Goal: Task Accomplishment & Management: Use online tool/utility

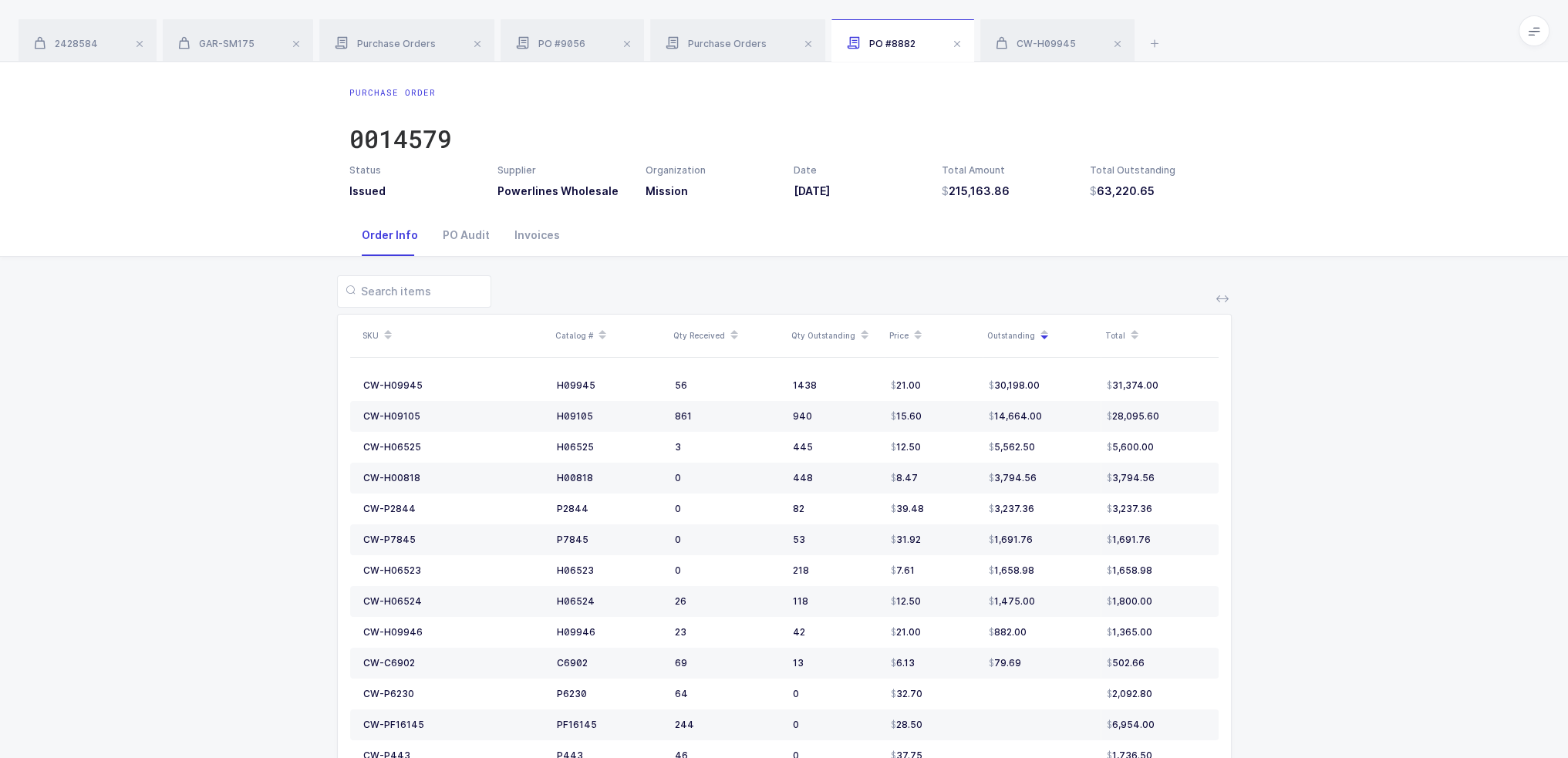
click at [1531, 38] on span at bounding box center [1534, 31] width 31 height 31
click at [1456, 159] on li "Admin" at bounding box center [1477, 158] width 115 height 12
click at [1153, 36] on icon at bounding box center [1155, 43] width 19 height 19
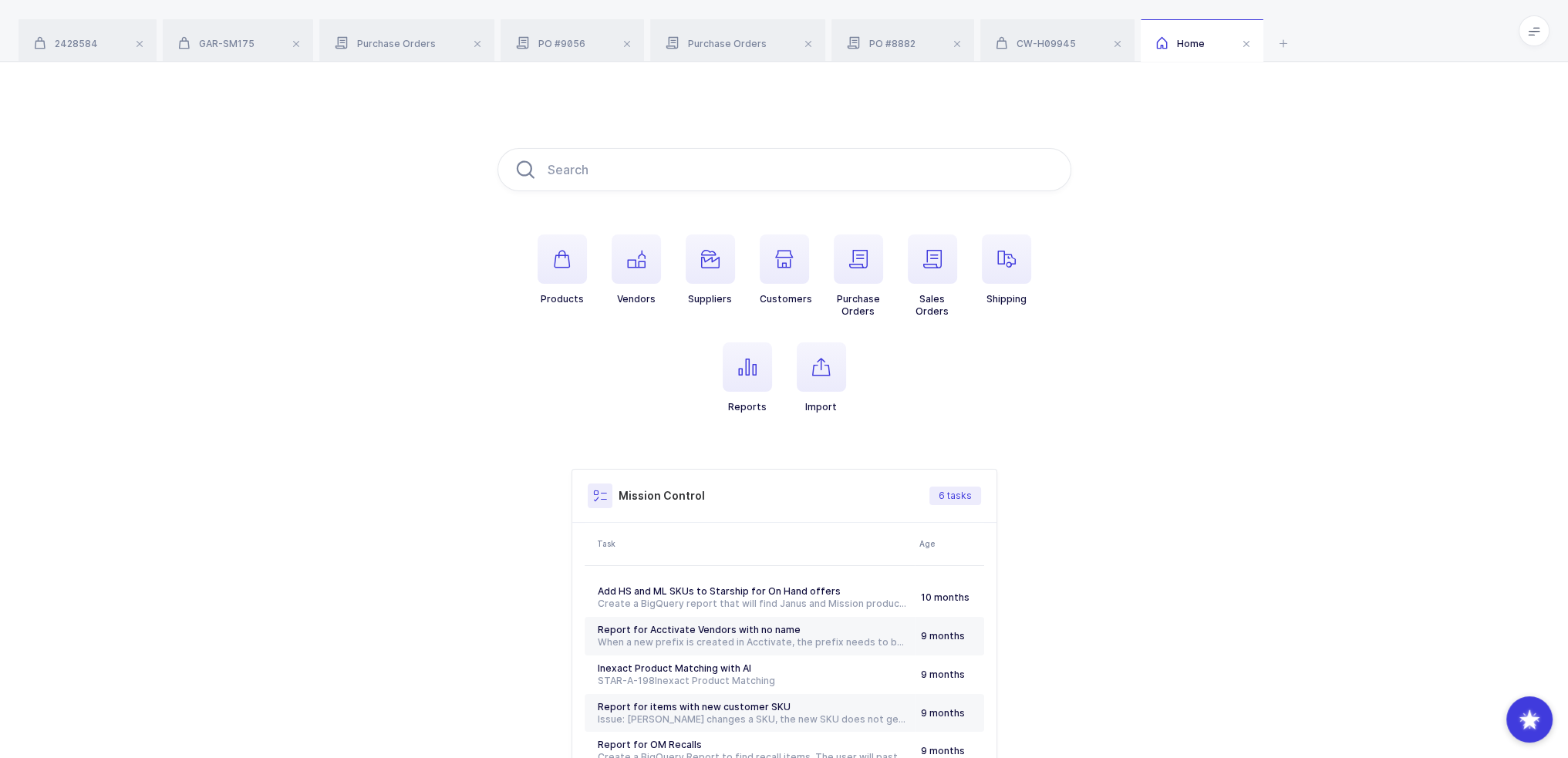
click at [816, 268] on li "Customers" at bounding box center [785, 276] width 74 height 83
click at [908, 246] on span "button" at bounding box center [932, 259] width 49 height 49
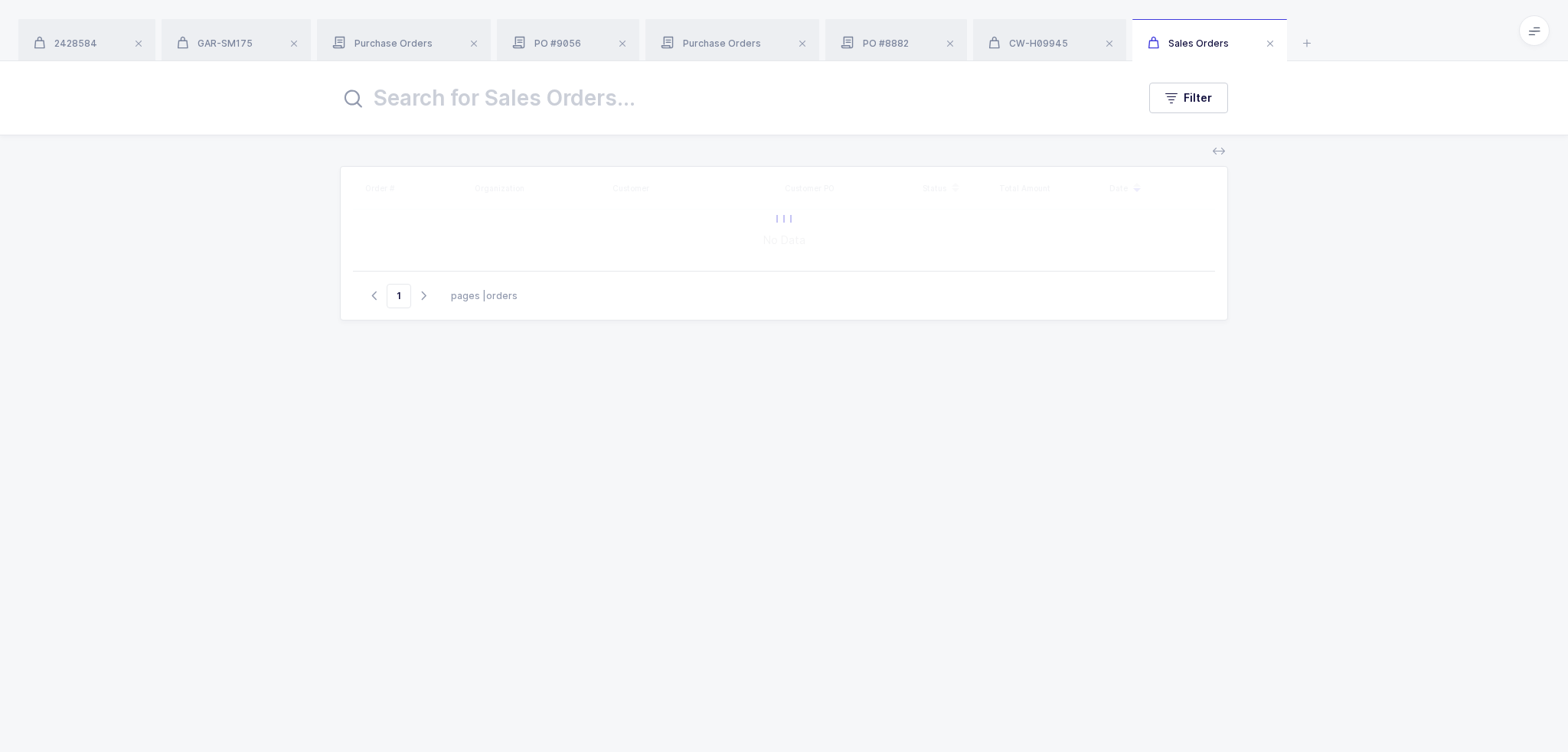
click at [847, 263] on div at bounding box center [783, 219] width 862 height 104
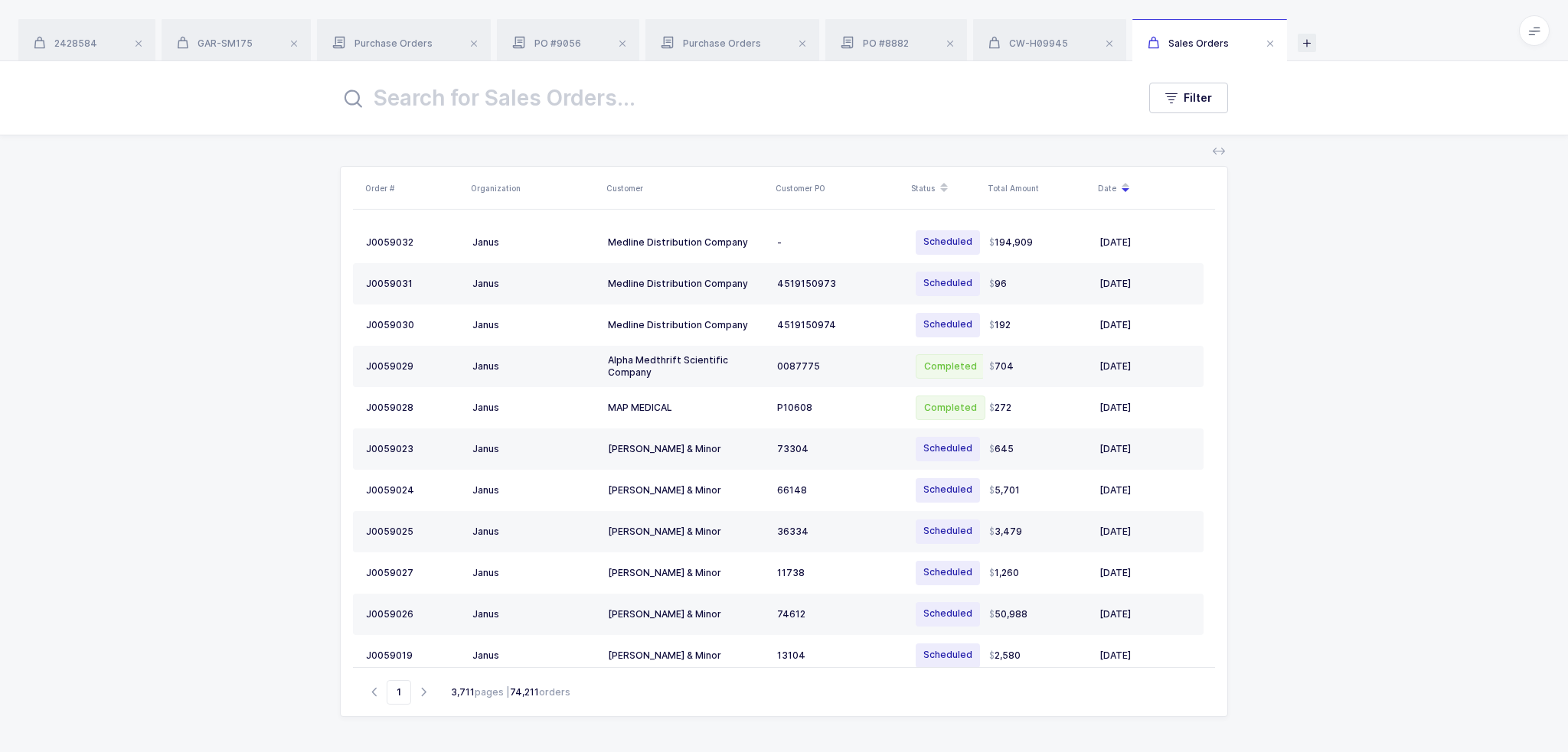
click at [1301, 48] on icon at bounding box center [1307, 43] width 19 height 19
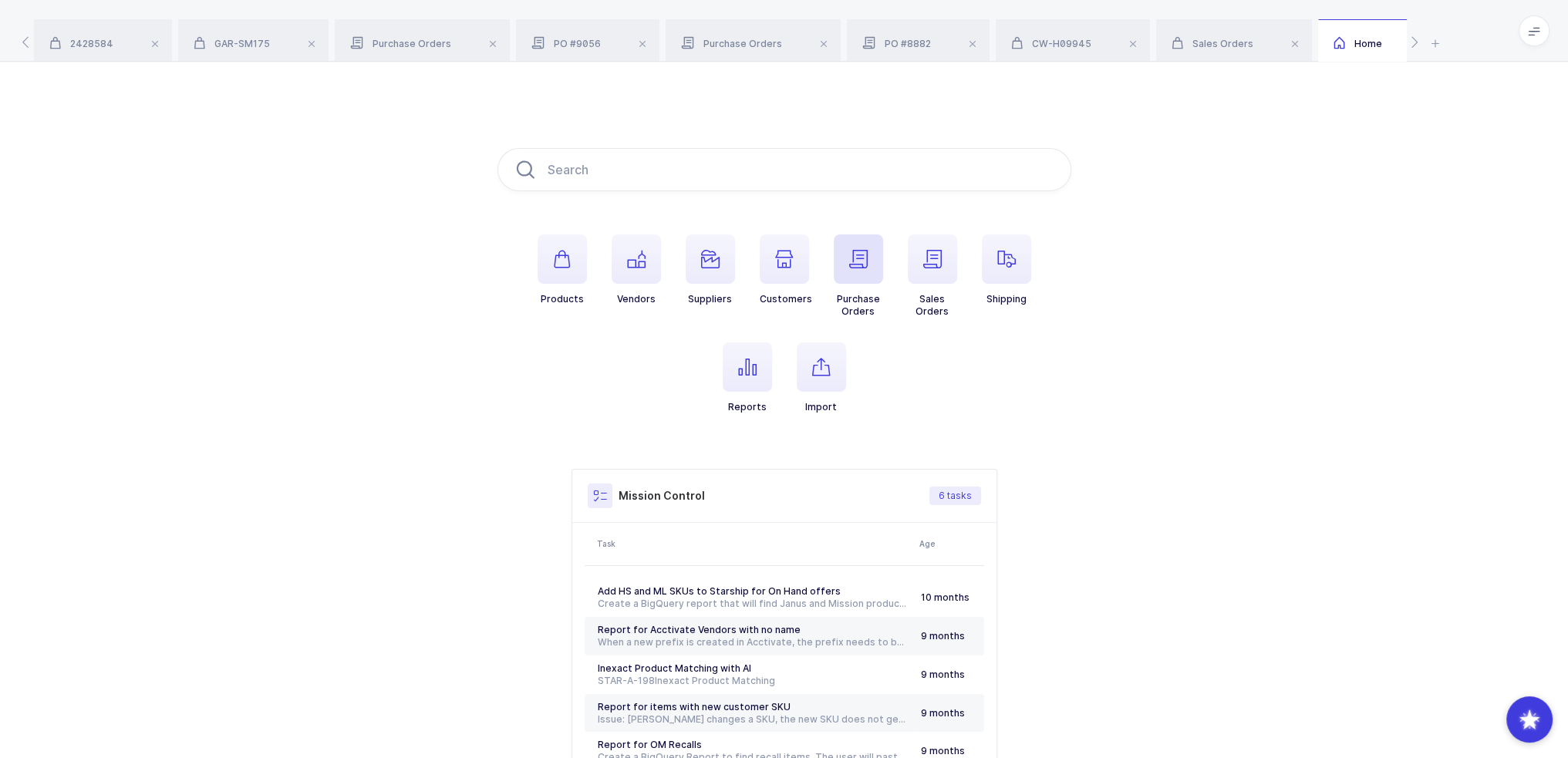
click at [849, 272] on span "button" at bounding box center [858, 259] width 49 height 49
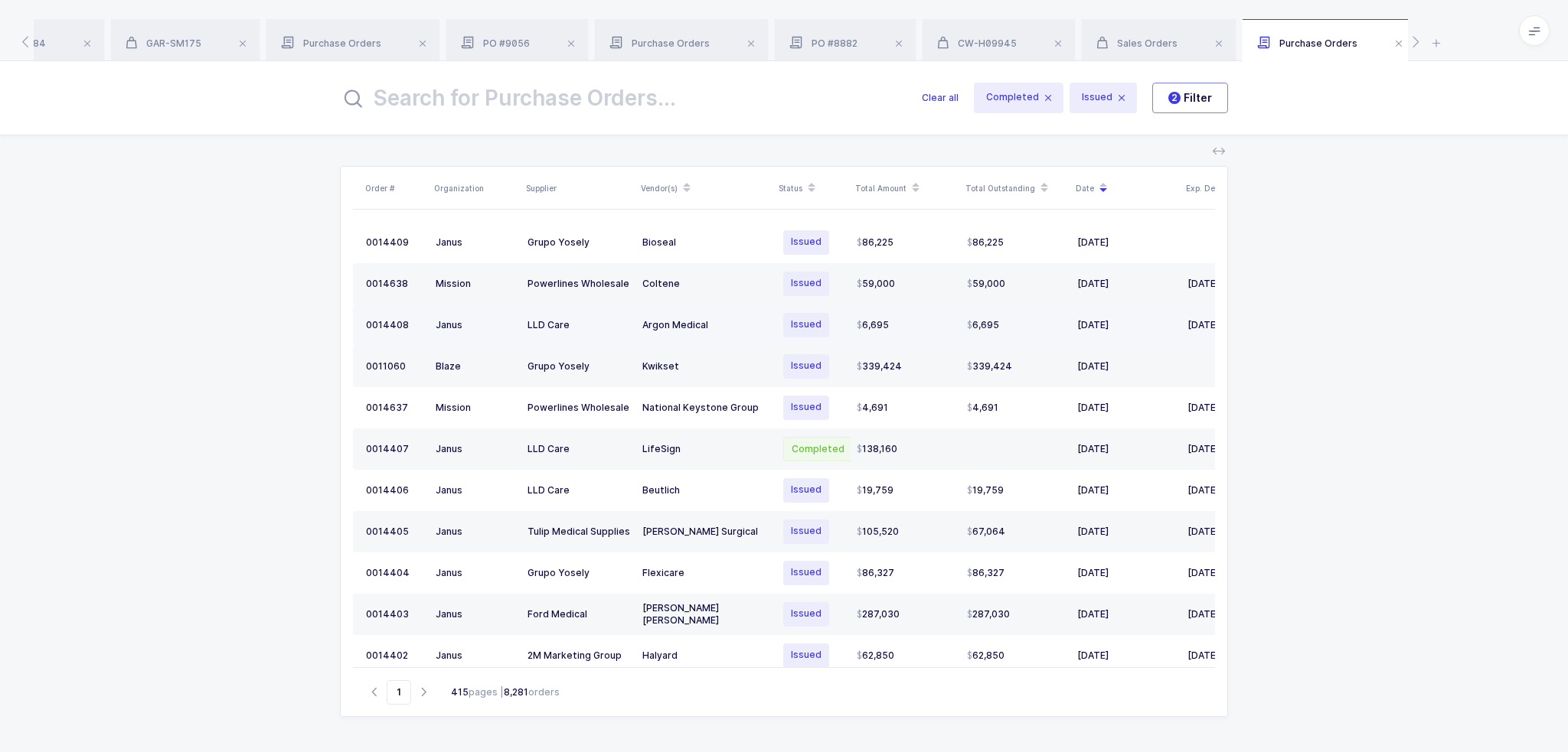
scroll to position [0, 87]
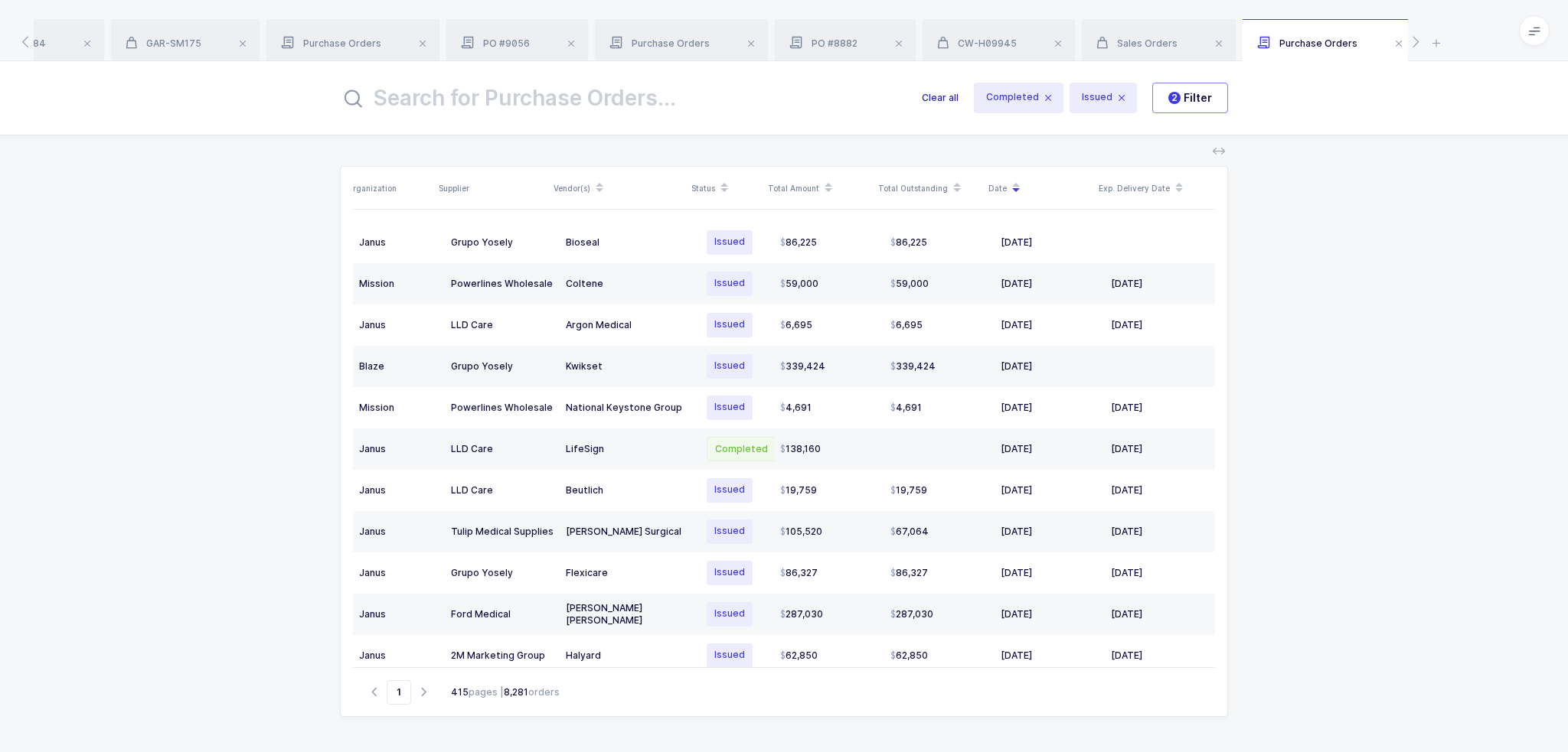
click at [944, 96] on span "Clear all" at bounding box center [939, 98] width 37 height 15
click at [945, 97] on span "Clear all" at bounding box center [939, 98] width 37 height 15
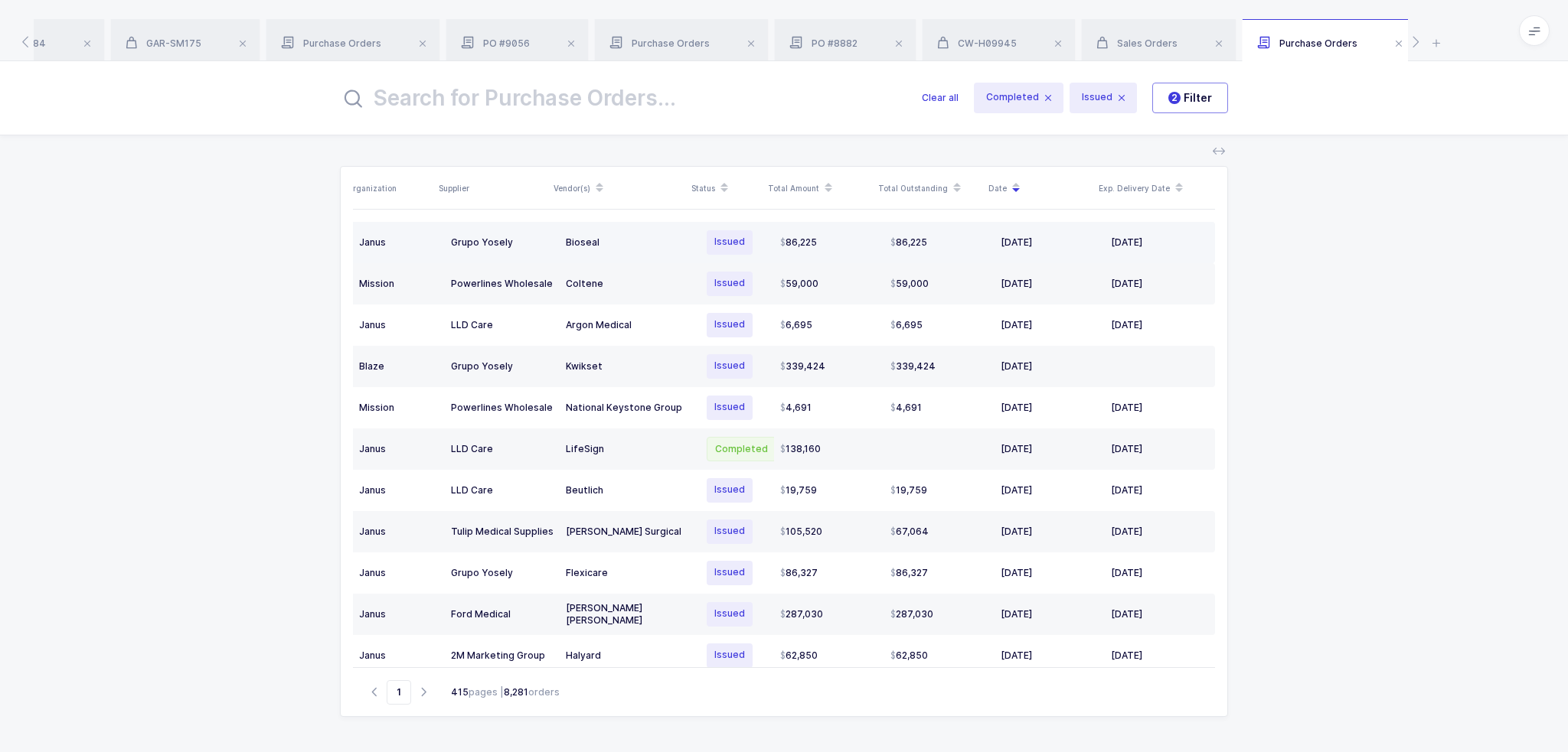
click at [1172, 243] on td "11/10/2025" at bounding box center [1160, 242] width 110 height 41
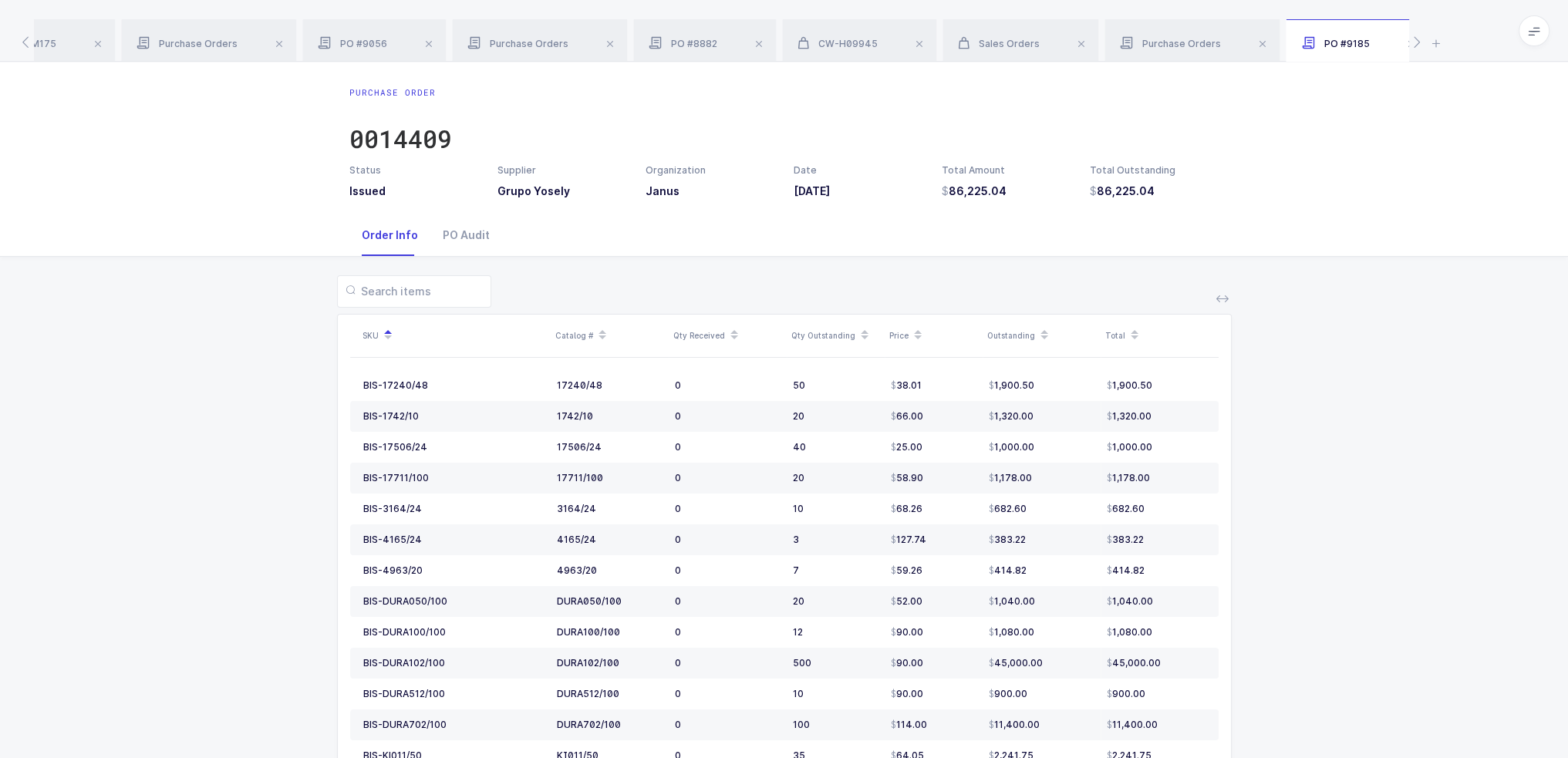
click at [1402, 43] on span at bounding box center [1411, 44] width 19 height 19
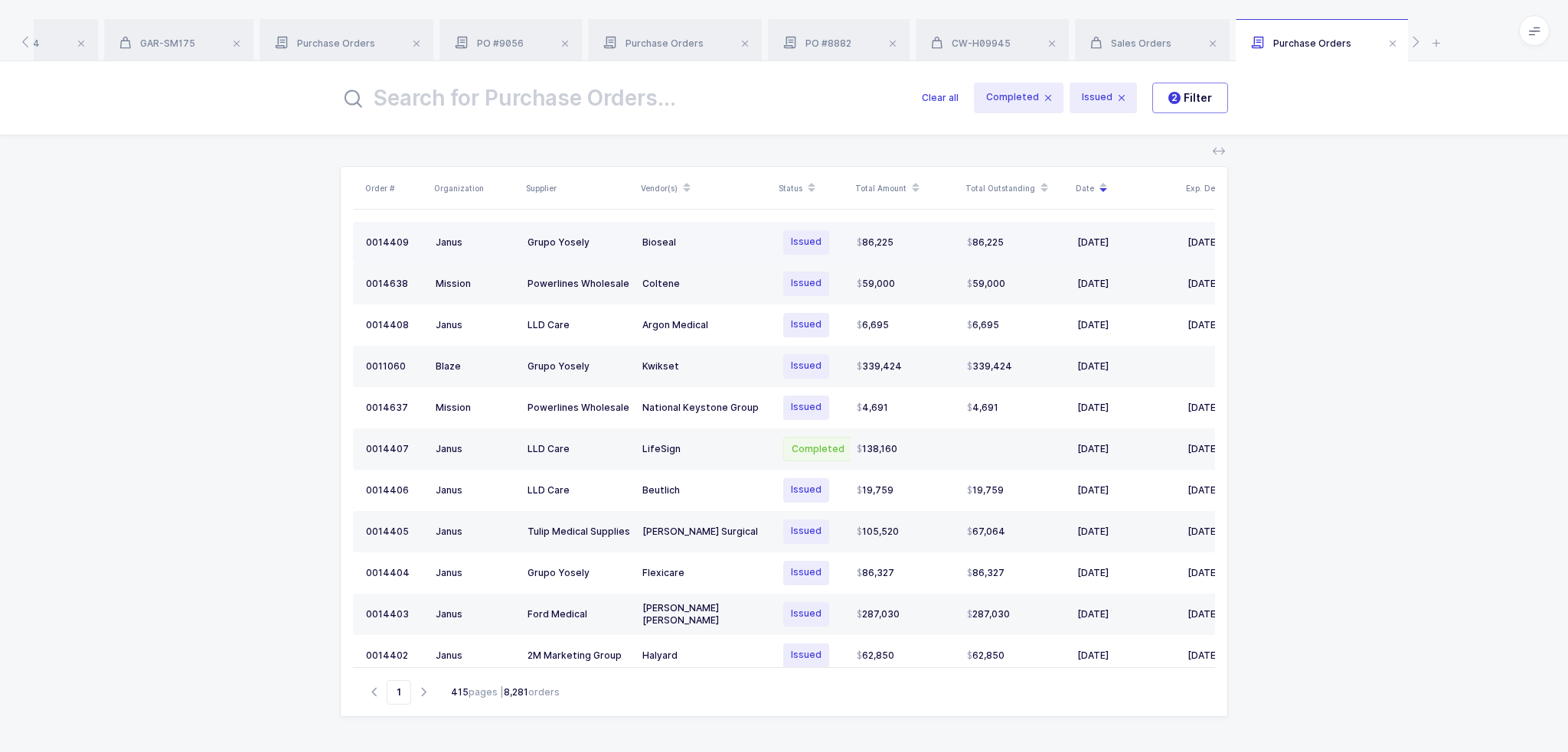
click at [828, 242] on div "Issued" at bounding box center [811, 242] width 64 height 27
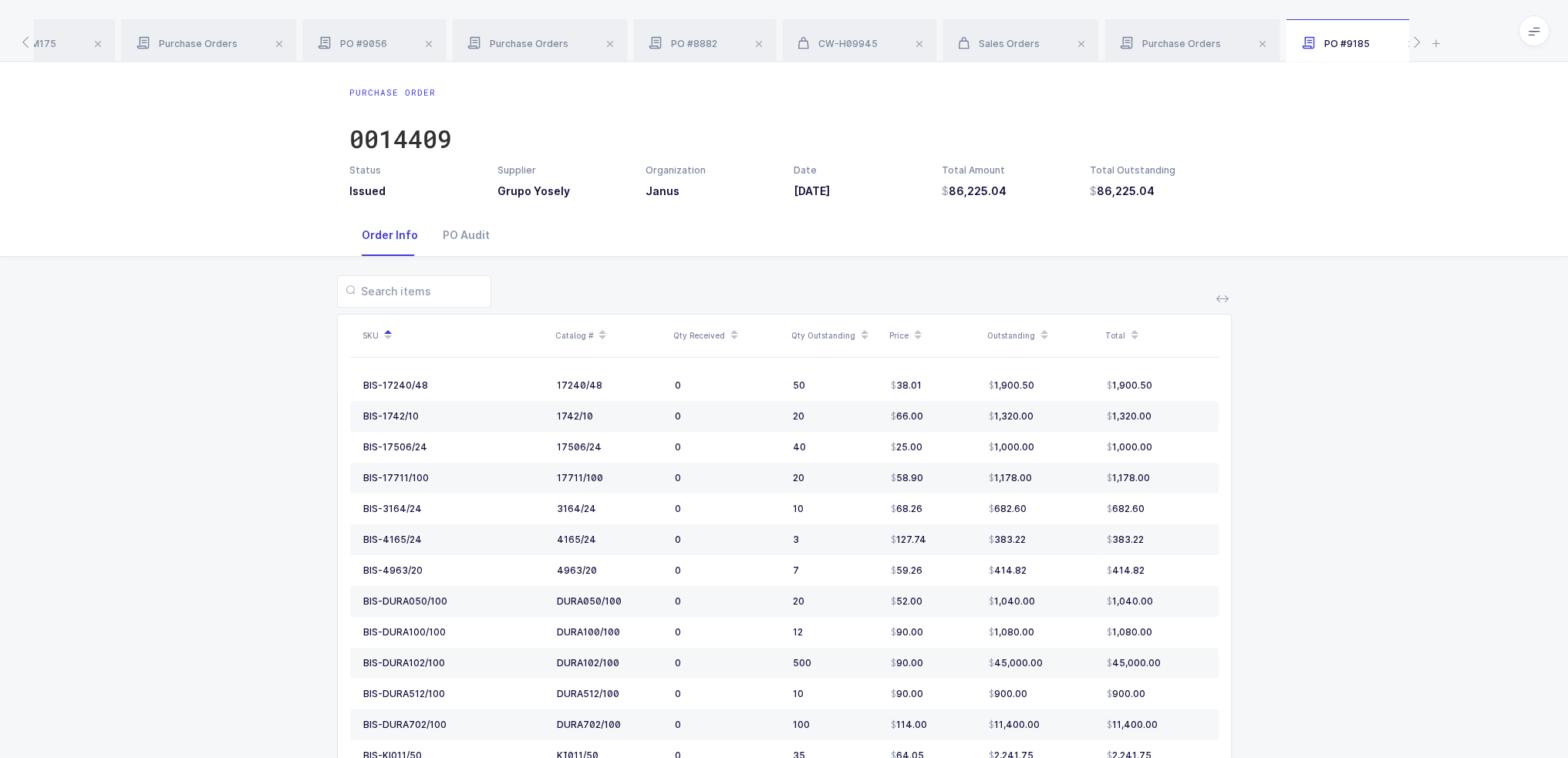
click at [1217, 15] on div "2428584 GAR-SM175 Purchase Orders PO #9056 Purchase Orders PO #8882 CW-H09945 S…" at bounding box center [784, 31] width 1568 height 62
click at [410, 385] on div "BIS-17240/48" at bounding box center [395, 385] width 65 height 12
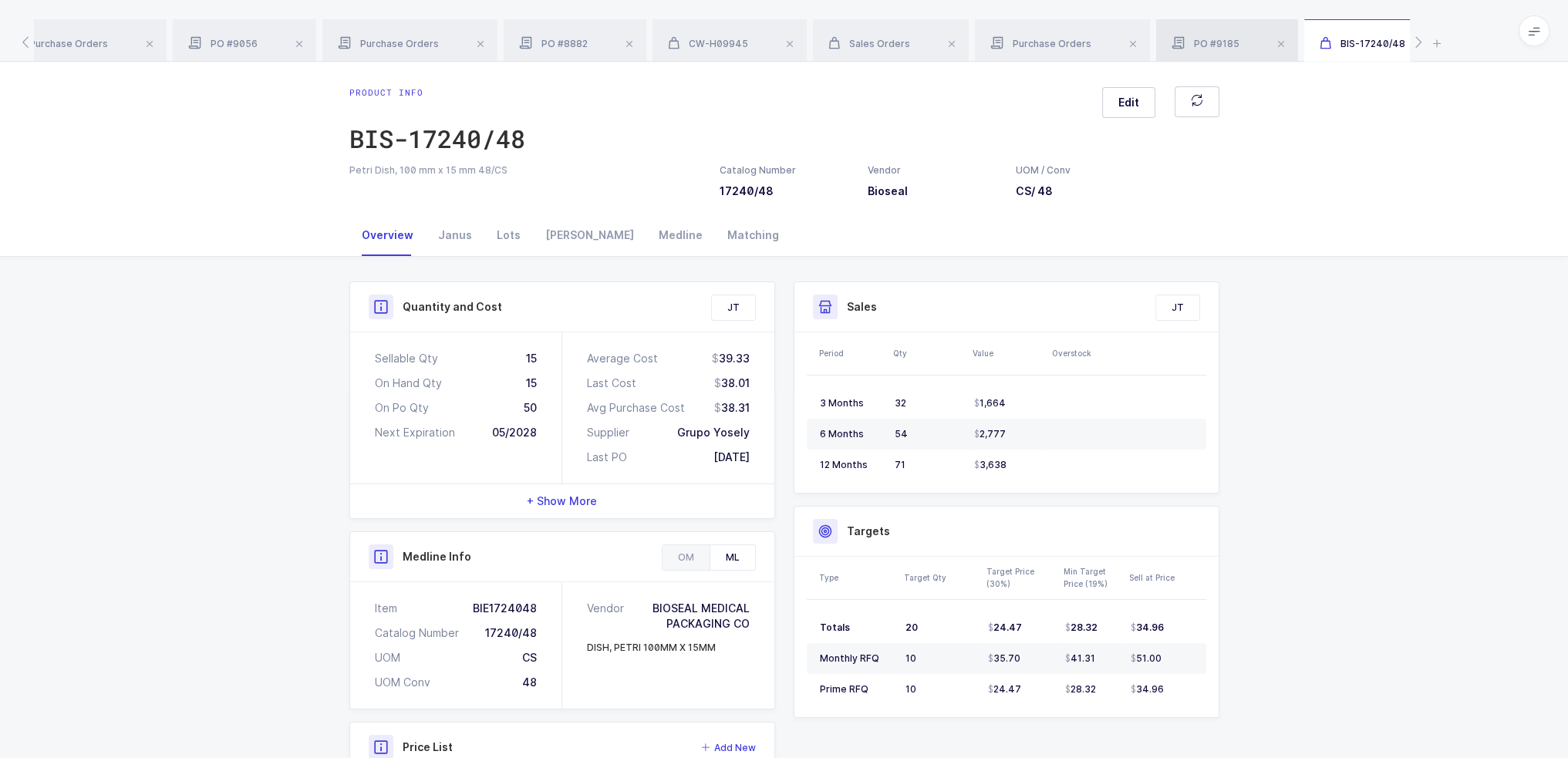
click at [1180, 50] on div "PO #9185" at bounding box center [1227, 40] width 142 height 43
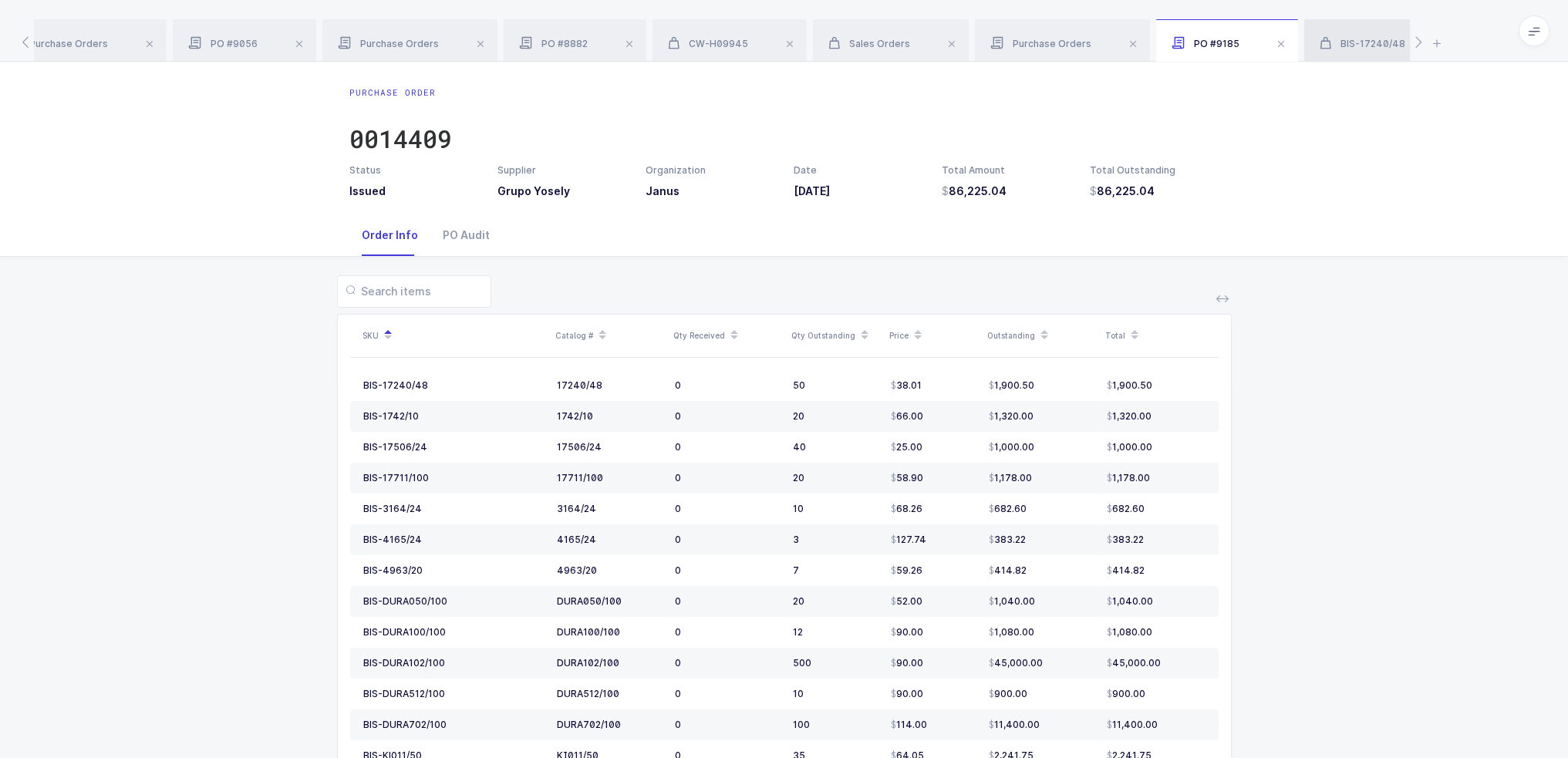
click at [1365, 36] on div "BIS-17240/48" at bounding box center [1385, 40] width 160 height 43
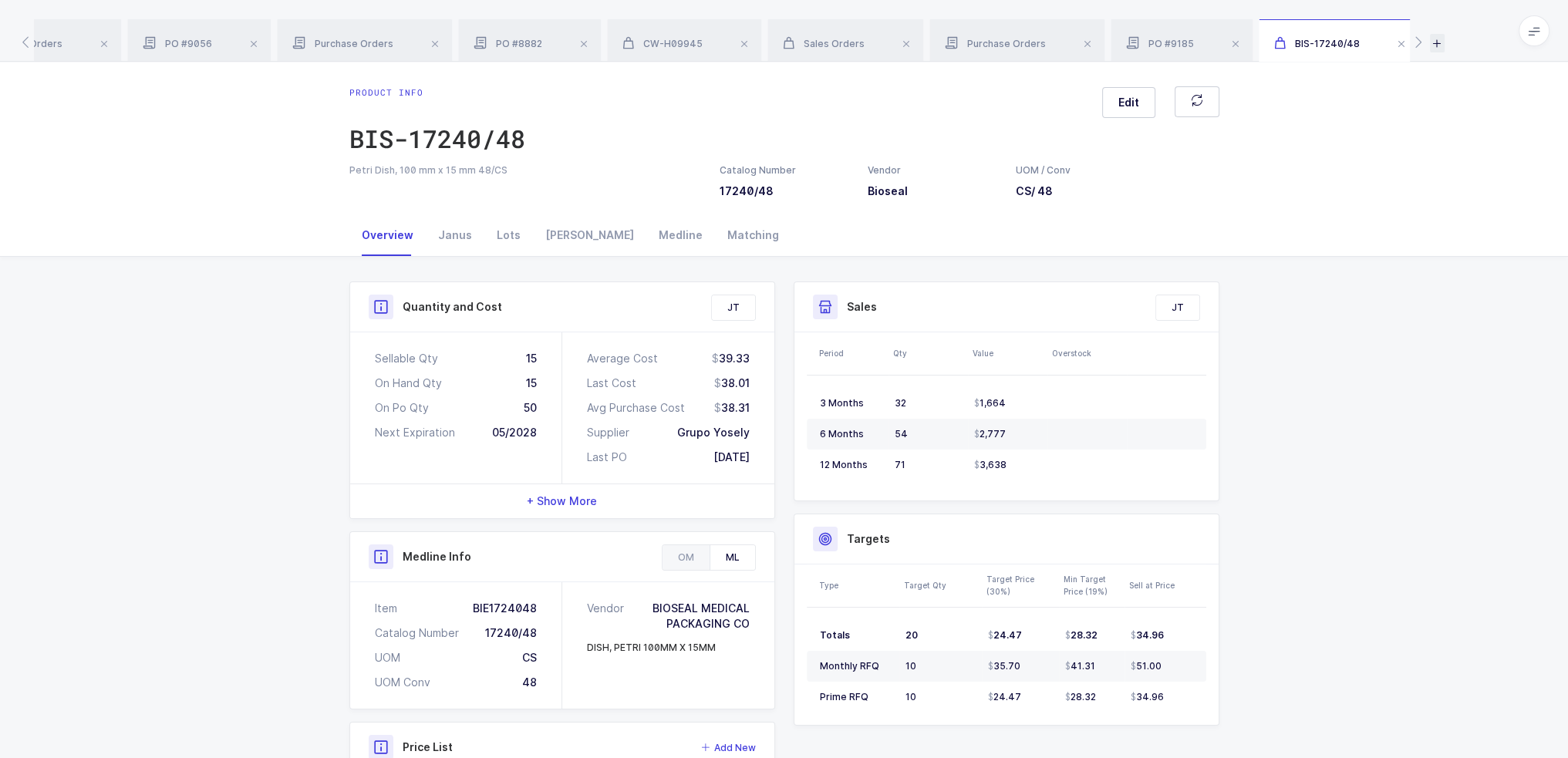
click at [1444, 38] on div "2428584 GAR-SM175 Purchase Orders PO #9056 Purchase Orders PO #8882 CW-H09945 S…" at bounding box center [784, 31] width 1568 height 62
click at [1438, 40] on icon at bounding box center [1437, 43] width 15 height 19
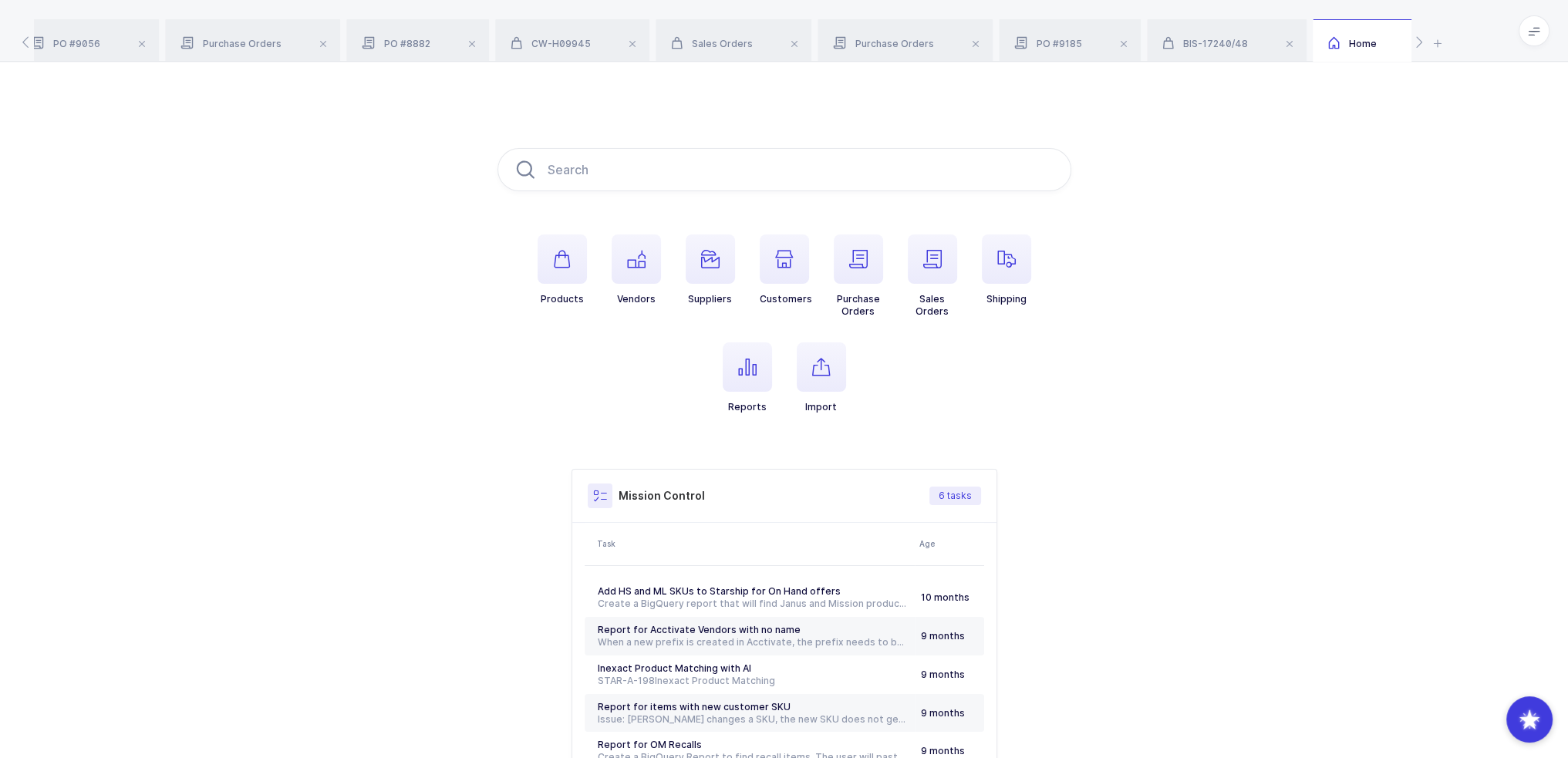
drag, startPoint x: 1029, startPoint y: 383, endPoint x: 935, endPoint y: 120, distance: 279.3
click at [935, 120] on div "Products Vendors Suppliers Customers Purchase Orders Sales Orders Shipping Repo…" at bounding box center [784, 485] width 1568 height 847
drag, startPoint x: 935, startPoint y: 120, endPoint x: 934, endPoint y: 397, distance: 277.0
click at [934, 397] on div "Products Vendors Suppliers Customers Purchase Orders Sales Orders Shipping Repo…" at bounding box center [784, 485] width 1568 height 847
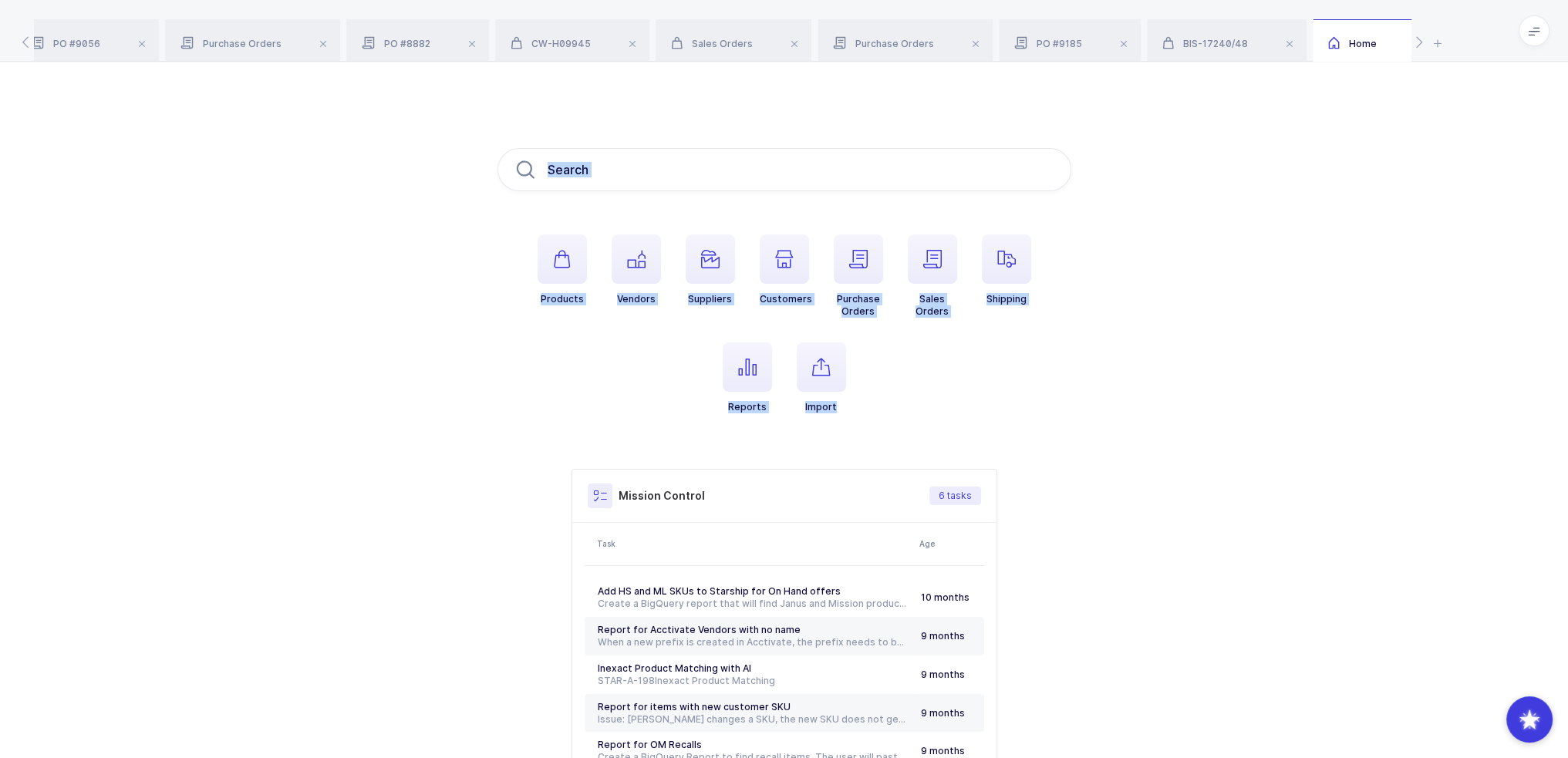
click at [934, 397] on ul "Products Vendors Suppliers Customers Purchase Orders Sales Orders Shipping Repo…" at bounding box center [784, 336] width 574 height 204
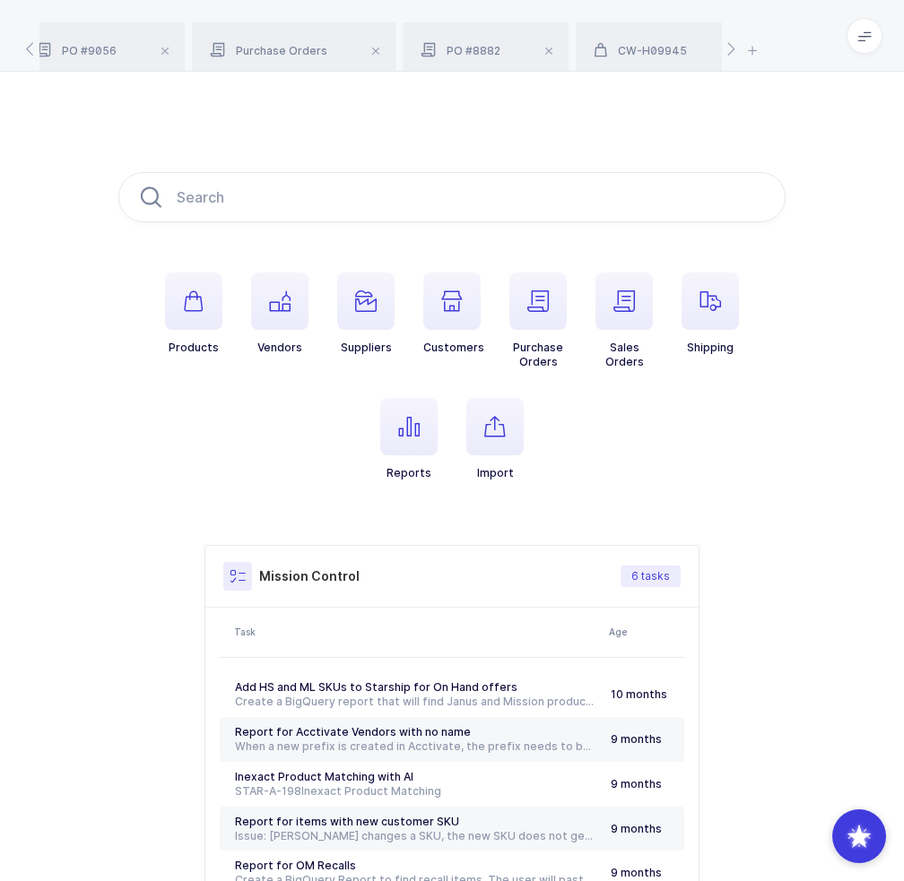
click at [447, 446] on li "Reports" at bounding box center [409, 439] width 86 height 82
click at [427, 434] on span "button" at bounding box center [408, 426] width 57 height 57
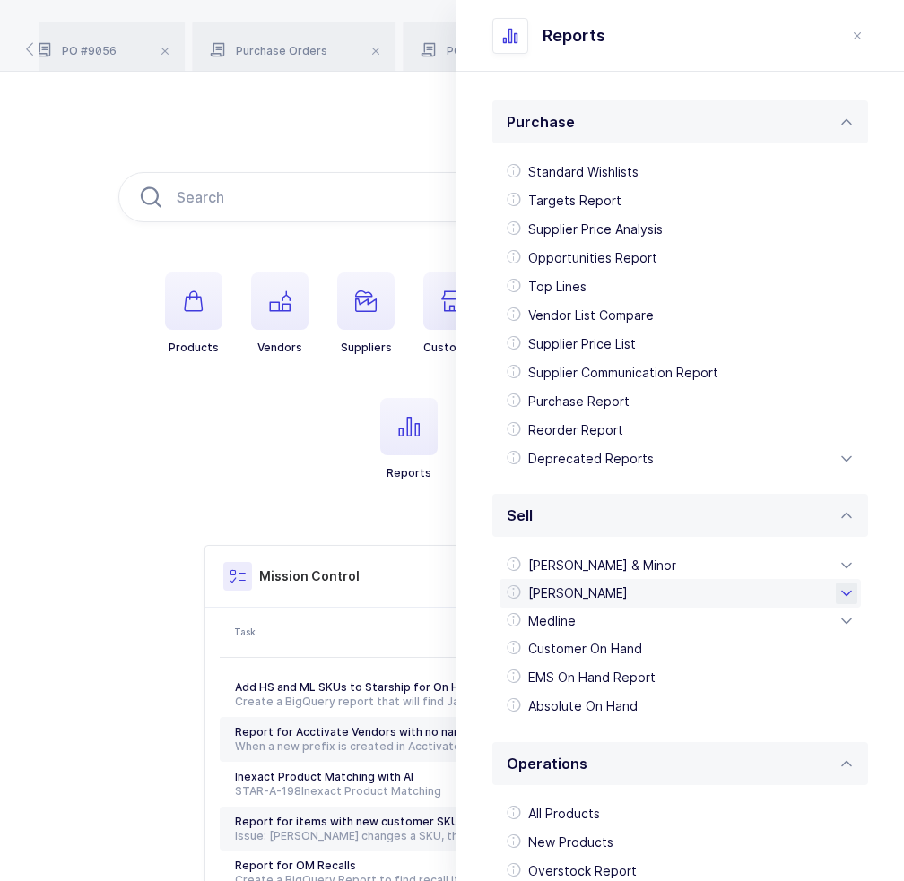
scroll to position [276, 0]
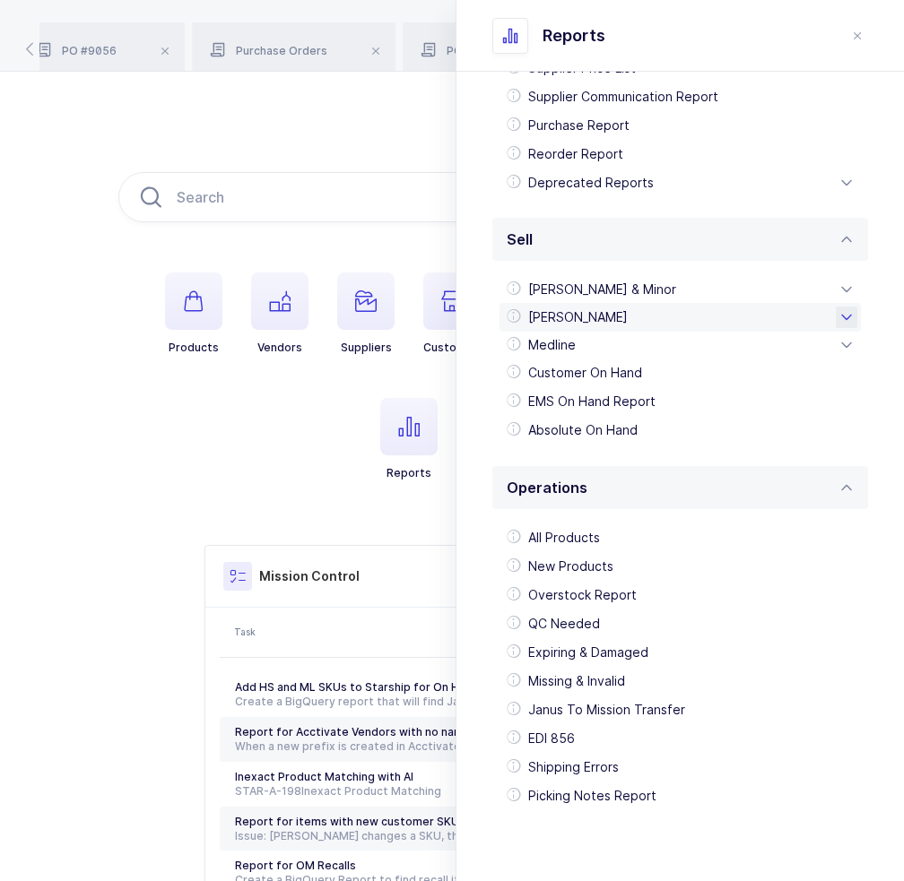
click at [602, 311] on div "Henry Schein" at bounding box center [679, 317] width 361 height 29
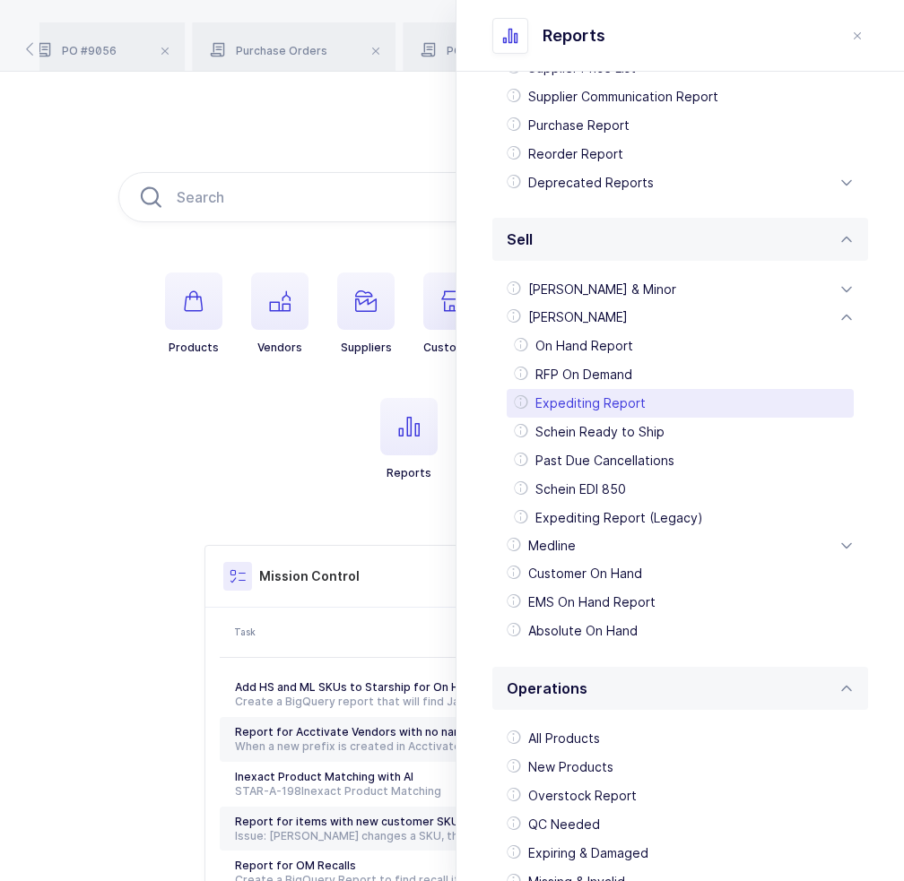
click at [605, 406] on div "Expediting Report" at bounding box center [679, 403] width 347 height 29
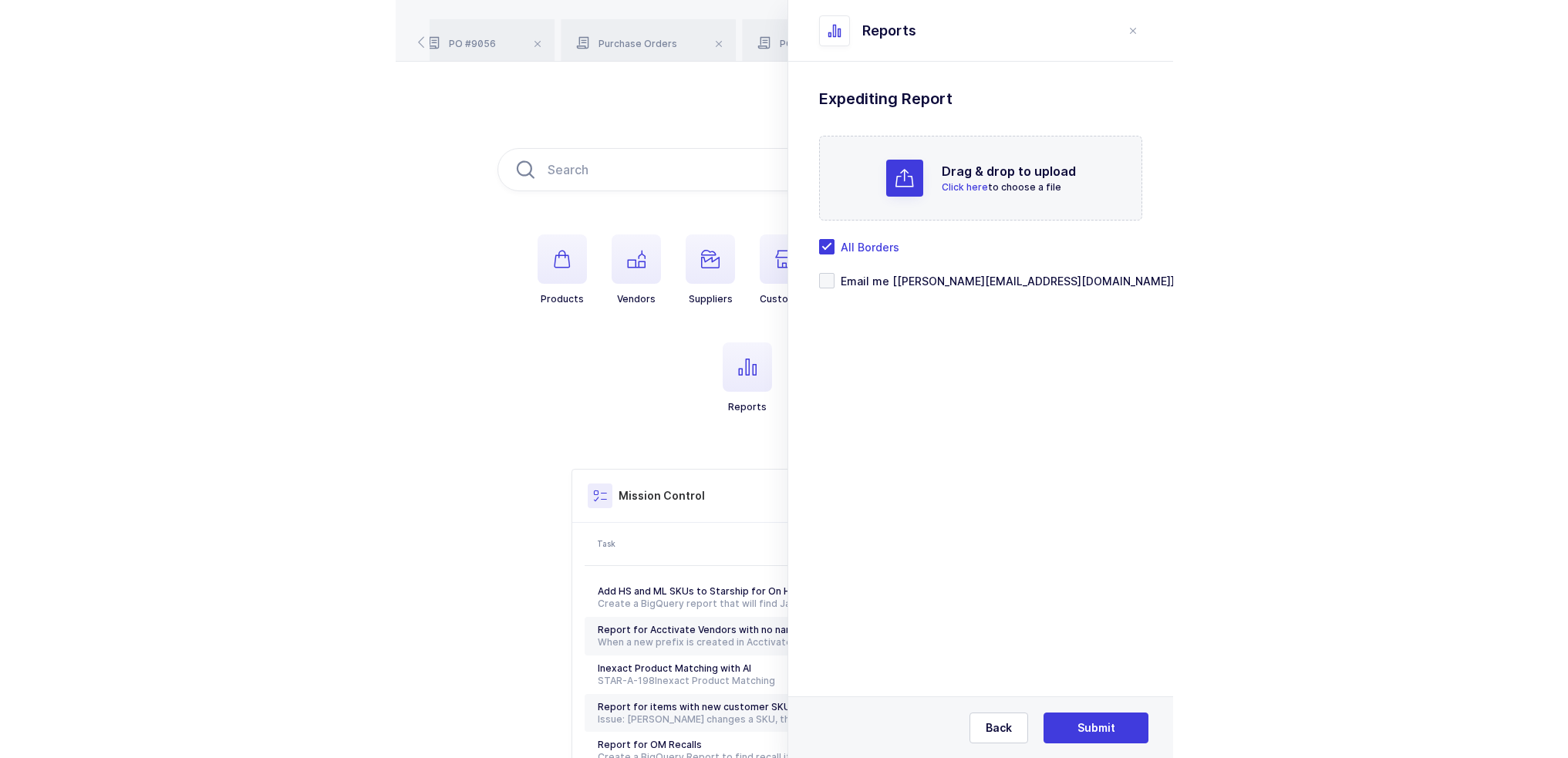
scroll to position [0, 0]
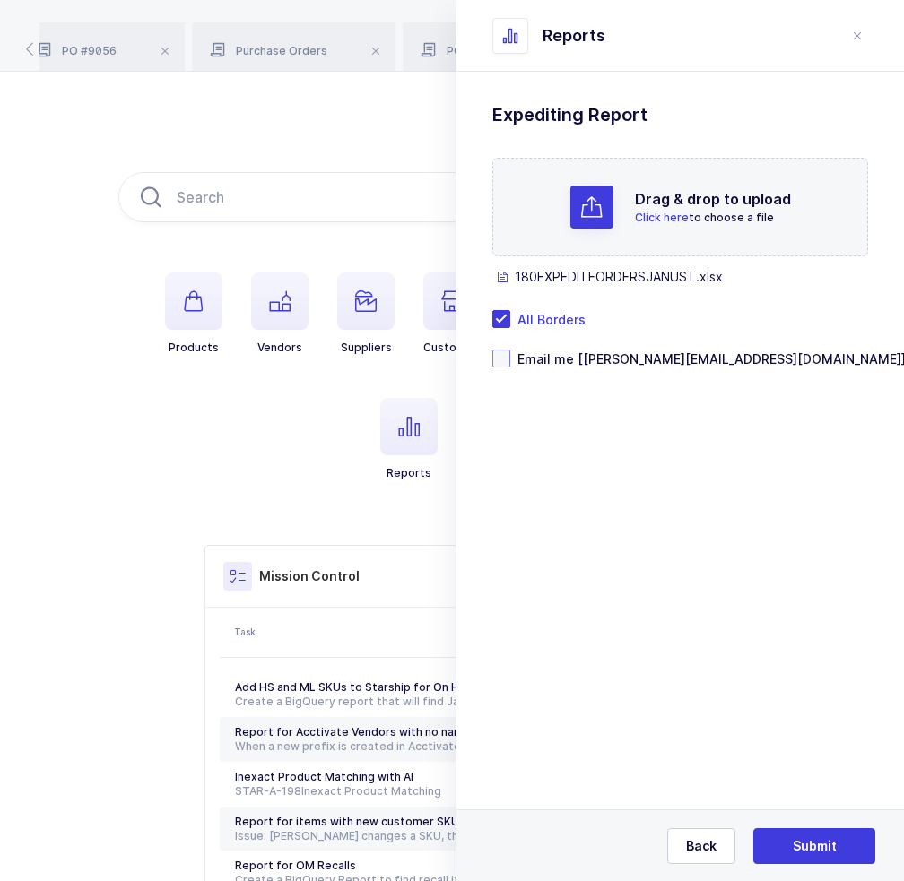
click at [568, 356] on span "Email me [joey@janustrade.com]" at bounding box center [707, 359] width 395 height 17
click at [510, 350] on input "Email me [joey@janustrade.com]" at bounding box center [510, 350] width 0 height 0
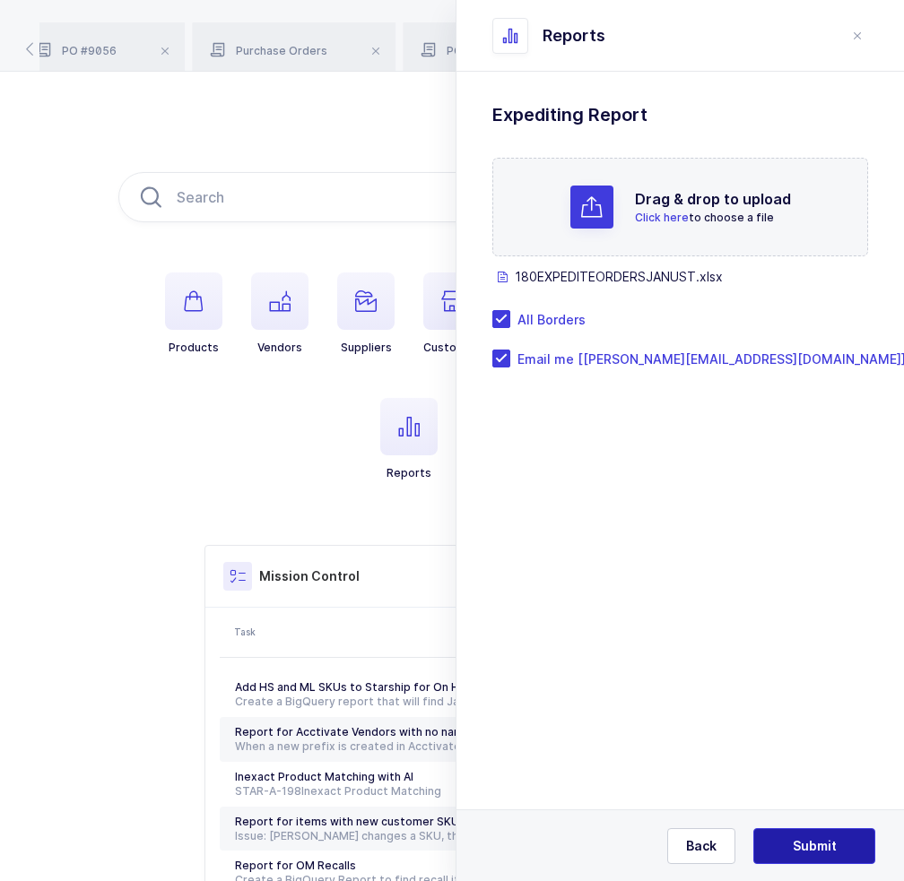
click at [814, 849] on span "Submit" at bounding box center [814, 846] width 44 height 18
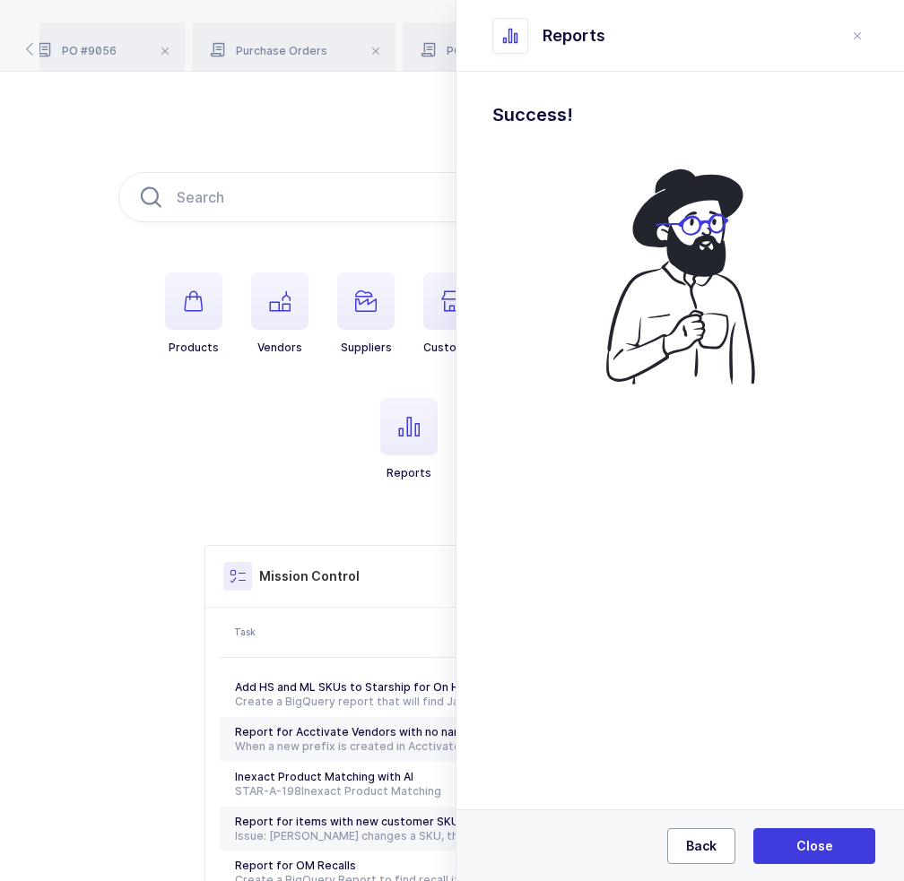
click at [694, 832] on button "Back" at bounding box center [701, 846] width 68 height 36
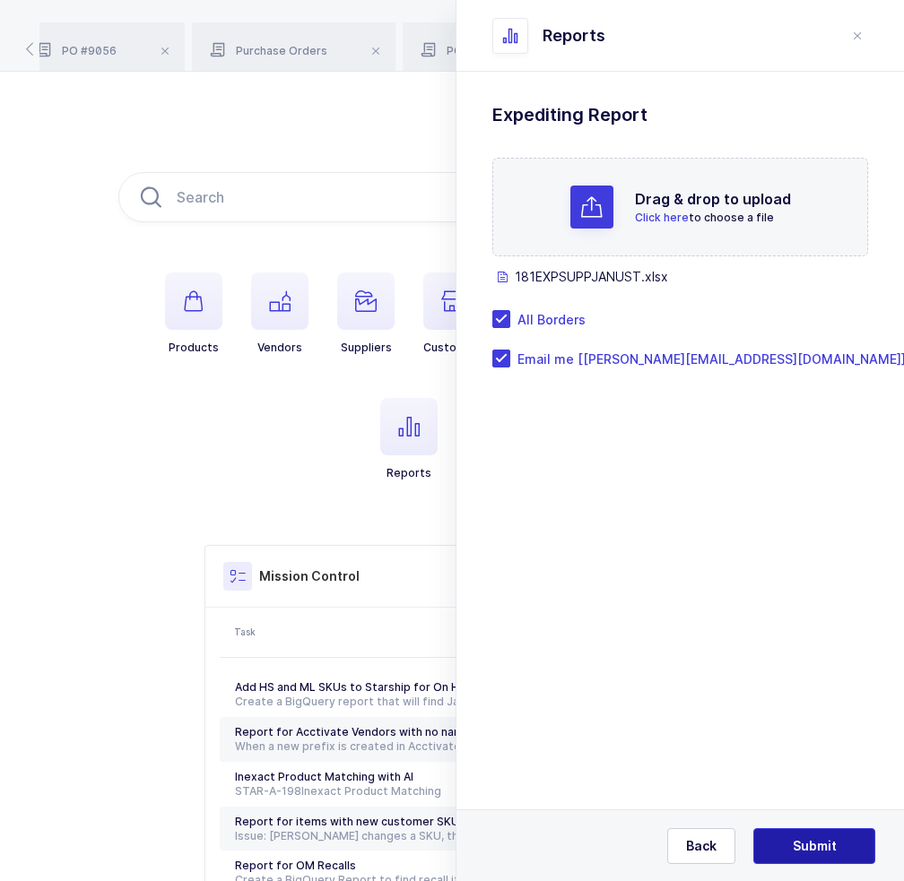
click at [796, 833] on button "Submit" at bounding box center [814, 846] width 122 height 36
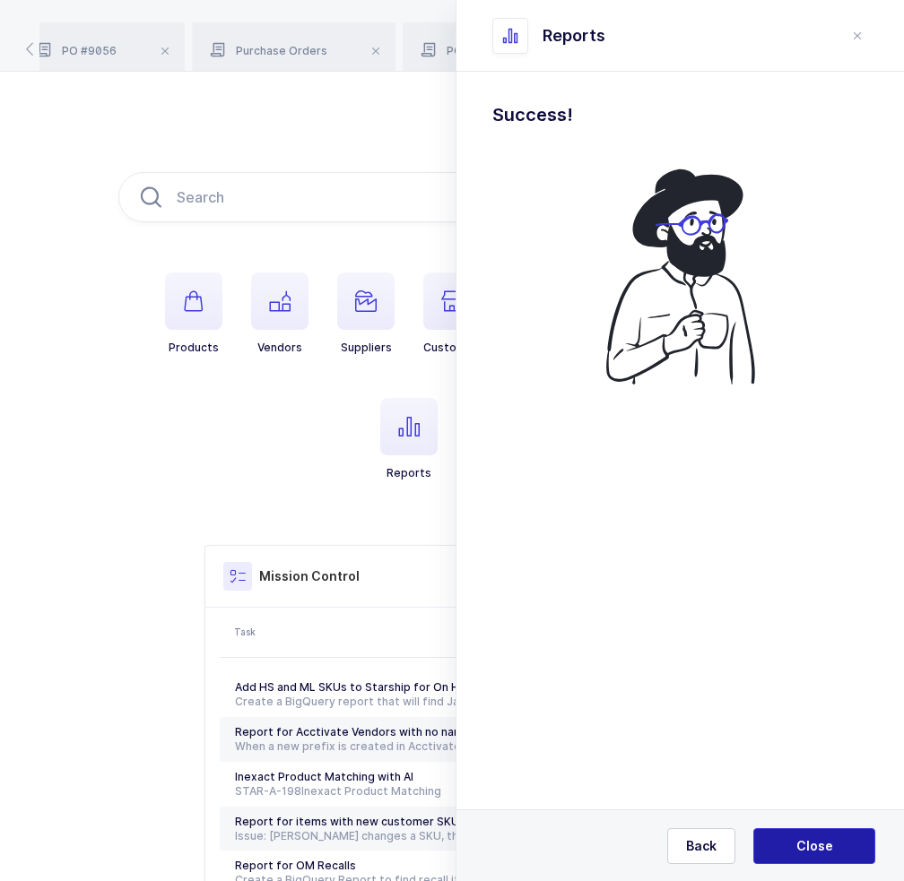
click at [815, 850] on span "Close" at bounding box center [814, 846] width 37 height 18
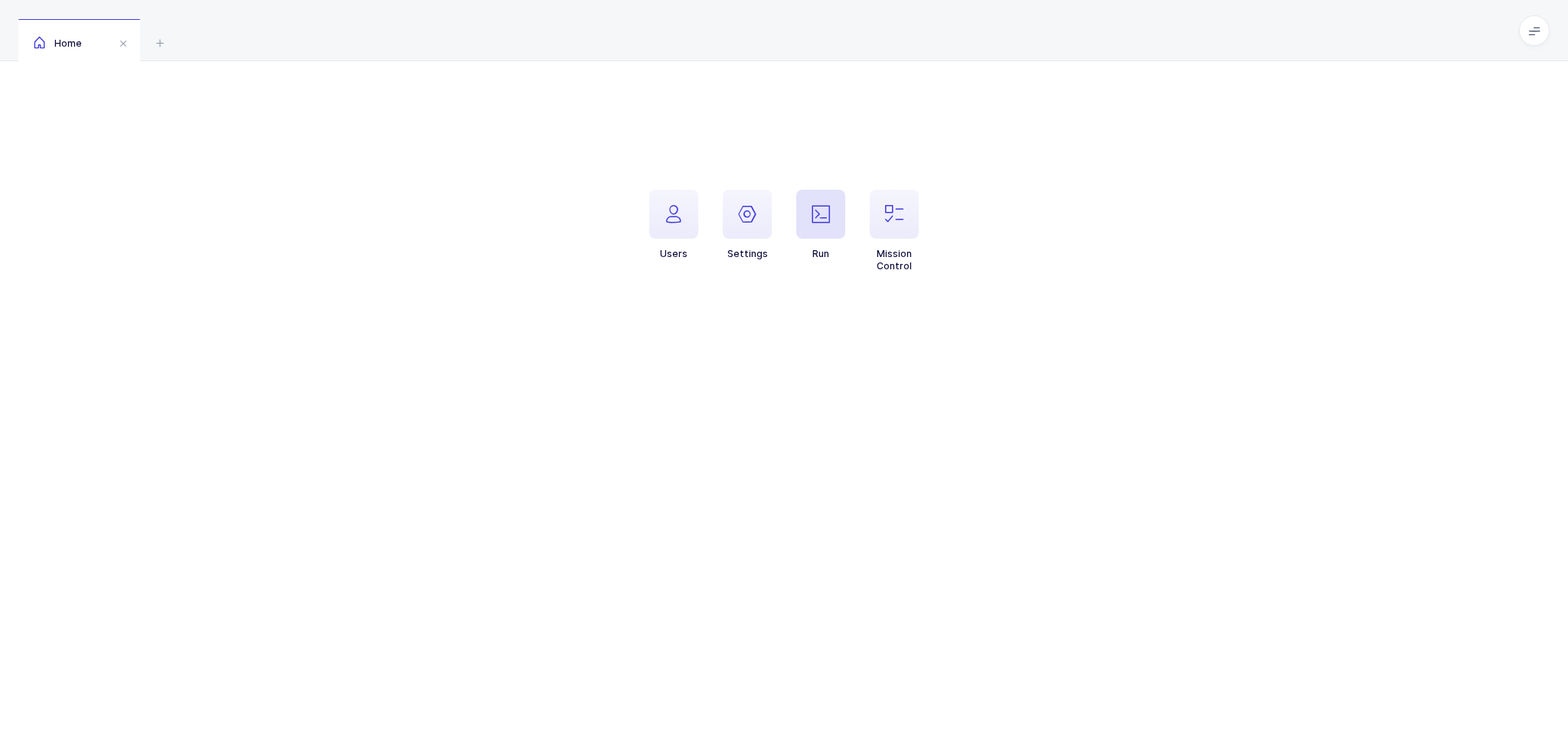
click at [805, 200] on span "button" at bounding box center [820, 213] width 49 height 49
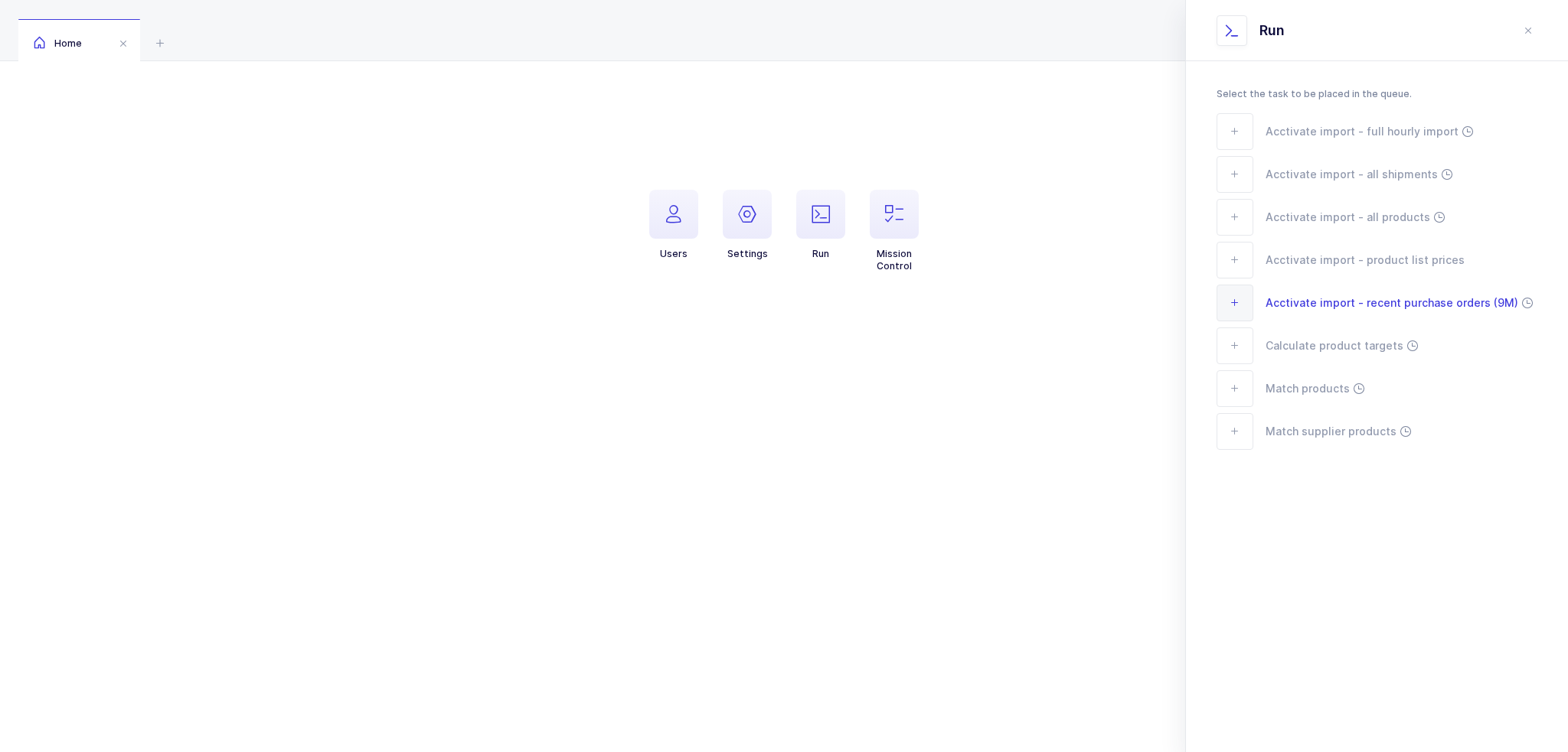
click at [1358, 305] on span "Acctivate import - recent purchase orders (9M)" at bounding box center [1392, 302] width 253 height 18
